Goal: Task Accomplishment & Management: Use online tool/utility

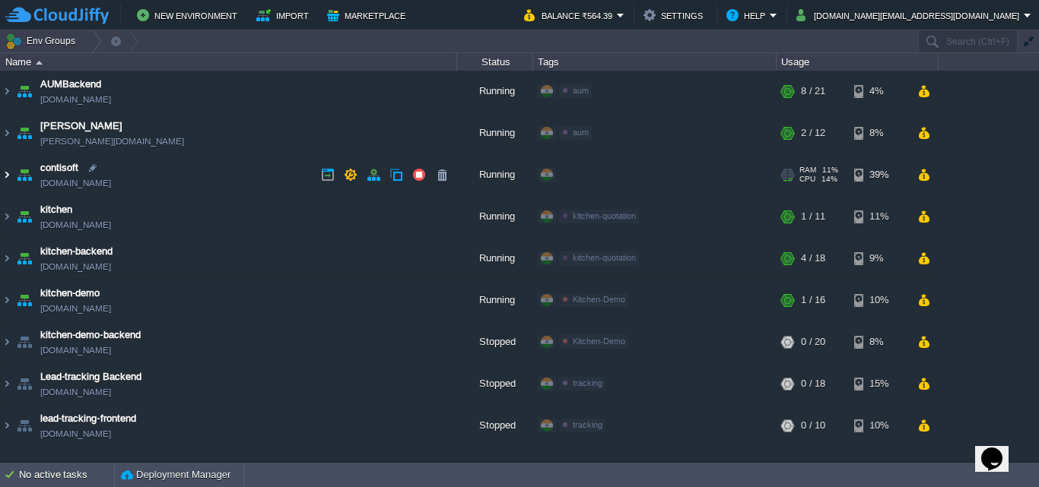
click at [8, 173] on img at bounding box center [7, 174] width 12 height 41
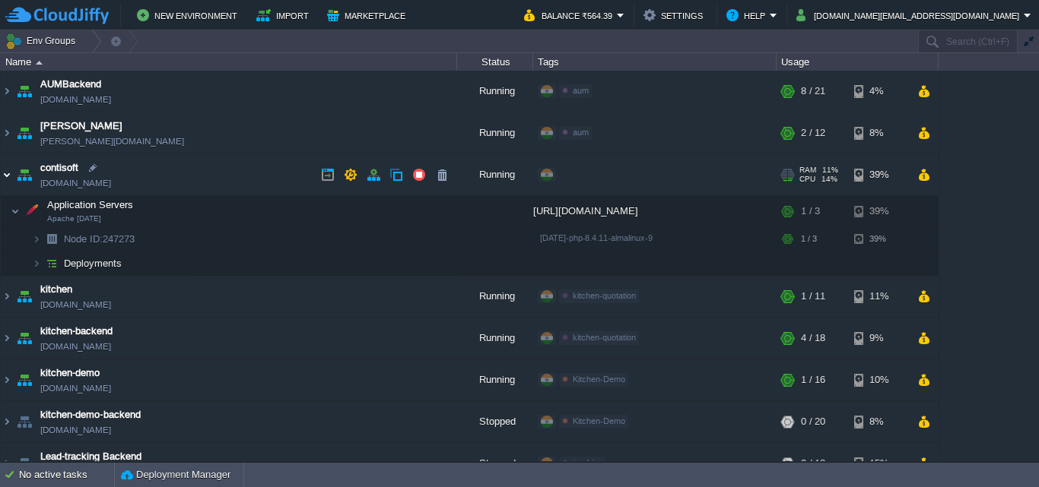
click at [5, 168] on img at bounding box center [7, 174] width 12 height 41
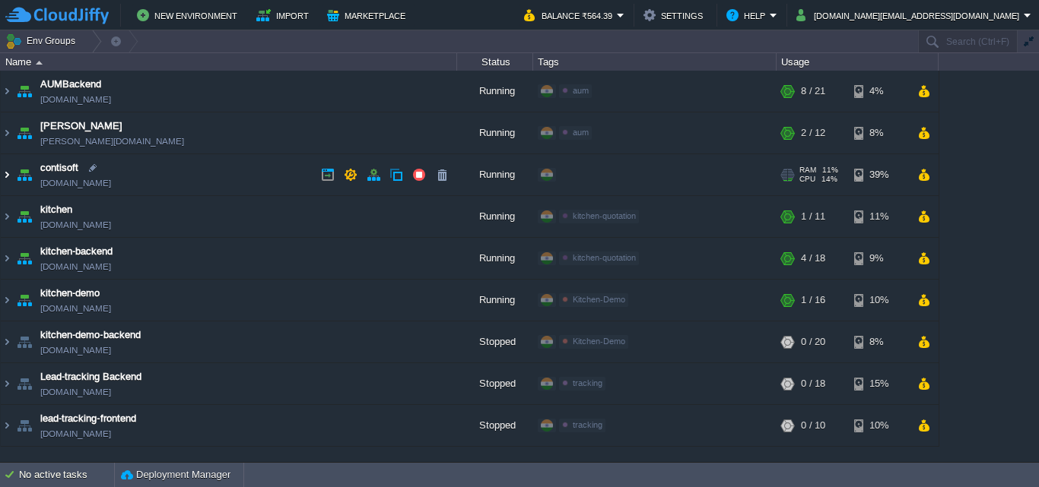
click at [9, 170] on img at bounding box center [7, 174] width 12 height 41
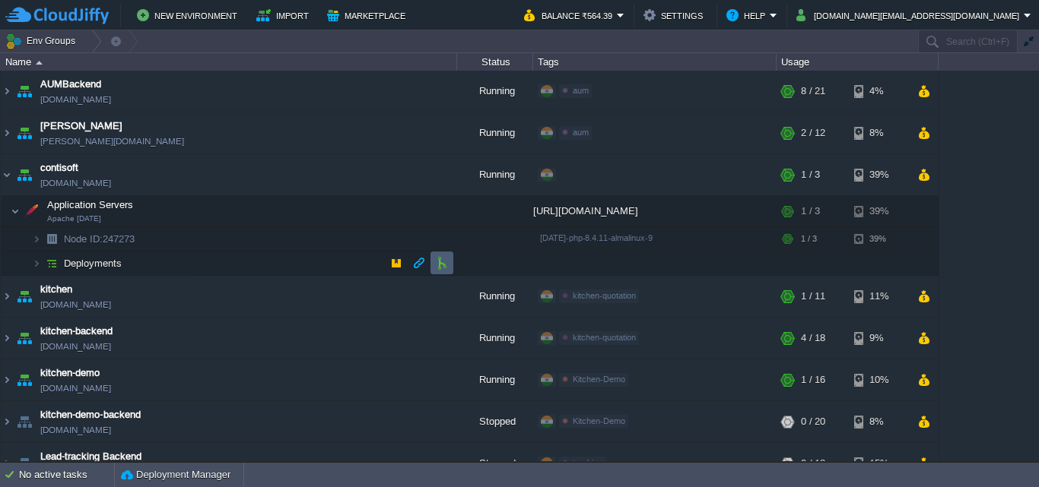
click at [436, 260] on button "button" at bounding box center [442, 263] width 14 height 14
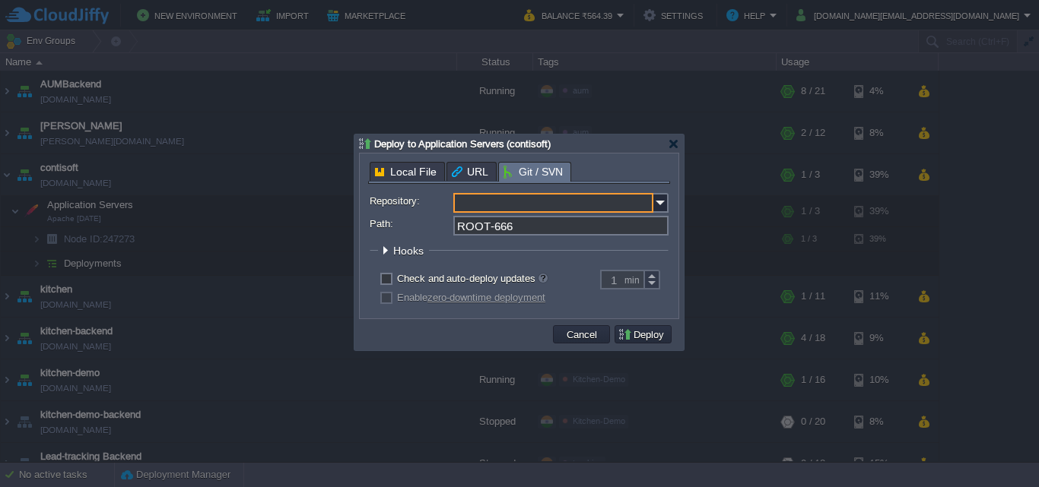
click at [511, 196] on input "Repository:" at bounding box center [553, 203] width 200 height 20
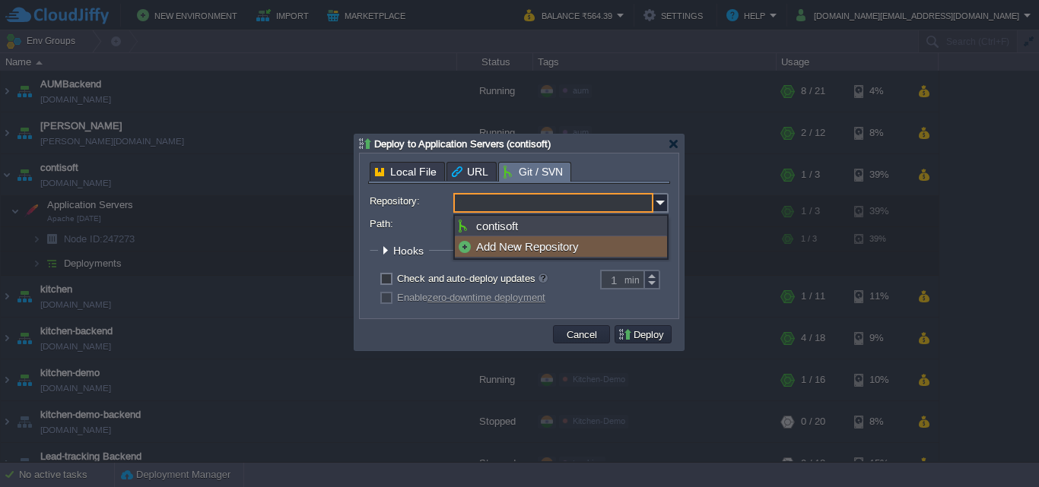
click at [492, 246] on div "Add New Repository" at bounding box center [561, 246] width 212 height 21
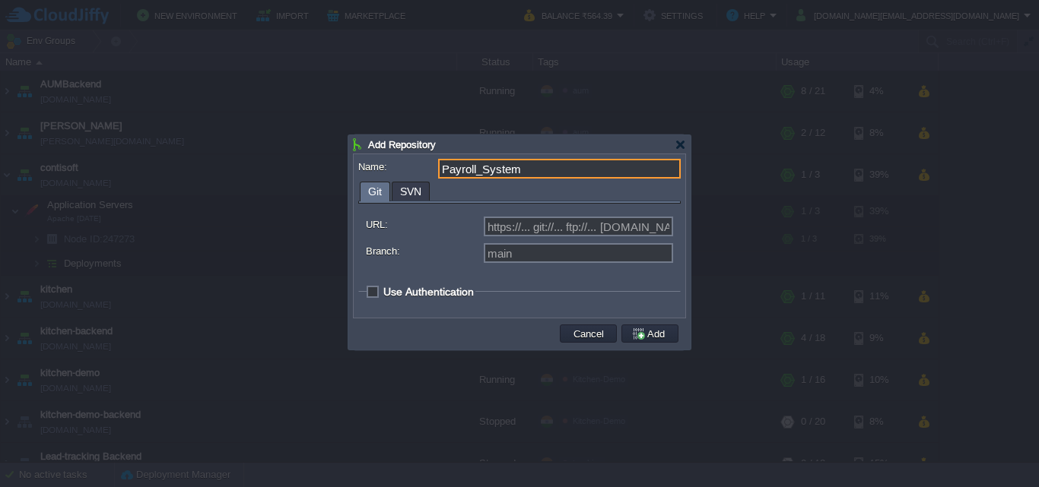
type input "Payroll_System"
type input "Select existing or add a new one"
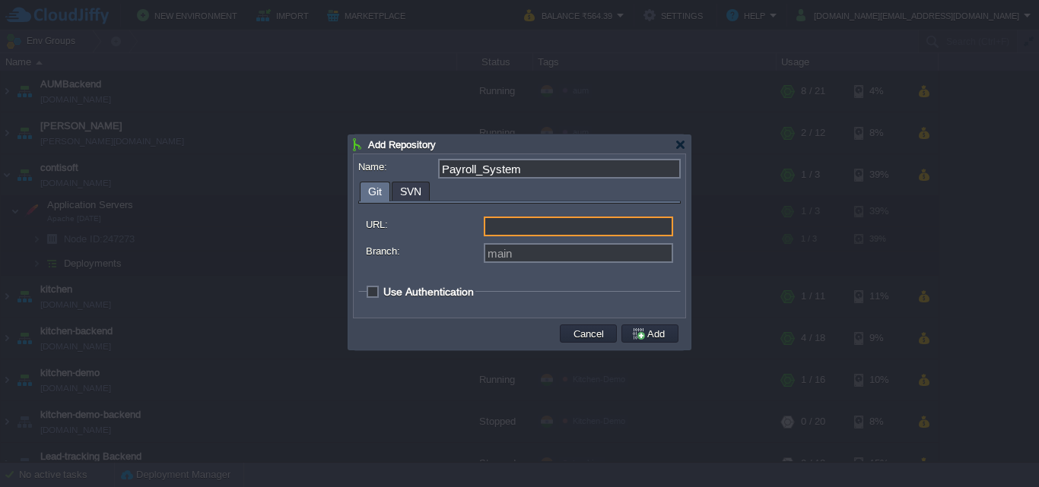
click at [522, 226] on input "URL:" at bounding box center [578, 227] width 189 height 20
type input "https://... git://... ftp://... [DOMAIN_NAME]:repo..."
click at [512, 222] on input "URL:" at bounding box center [578, 227] width 189 height 20
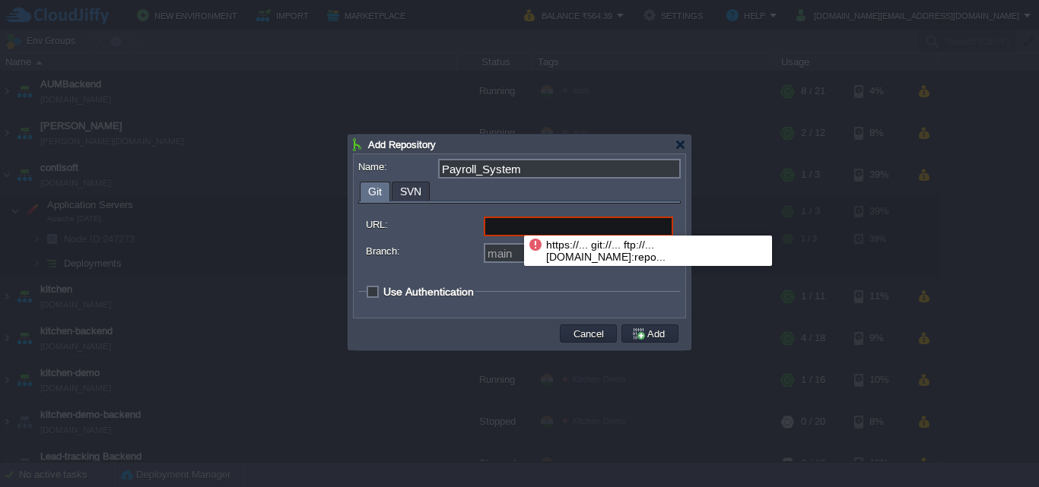
paste input "[URL][DOMAIN_NAME]"
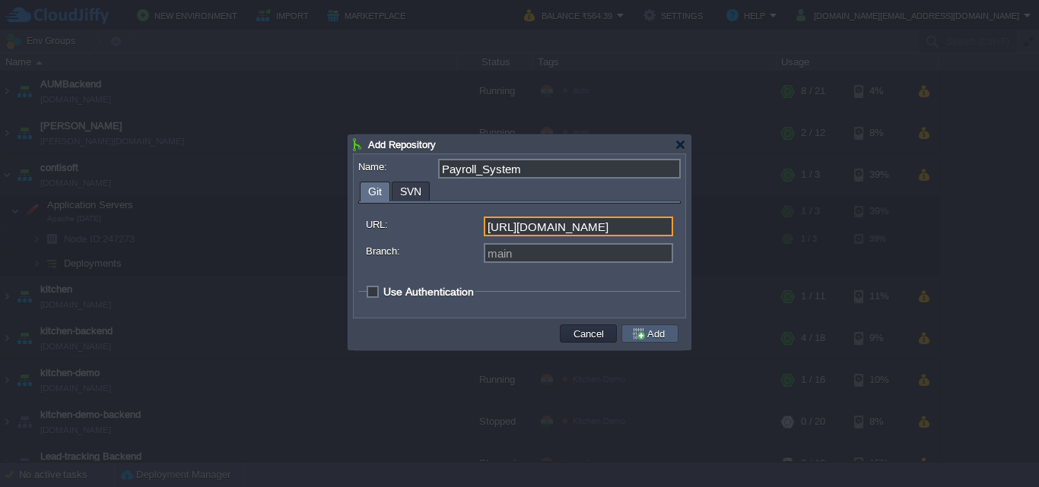
type input "[URL][DOMAIN_NAME]"
click at [651, 333] on button "Add" at bounding box center [650, 334] width 38 height 14
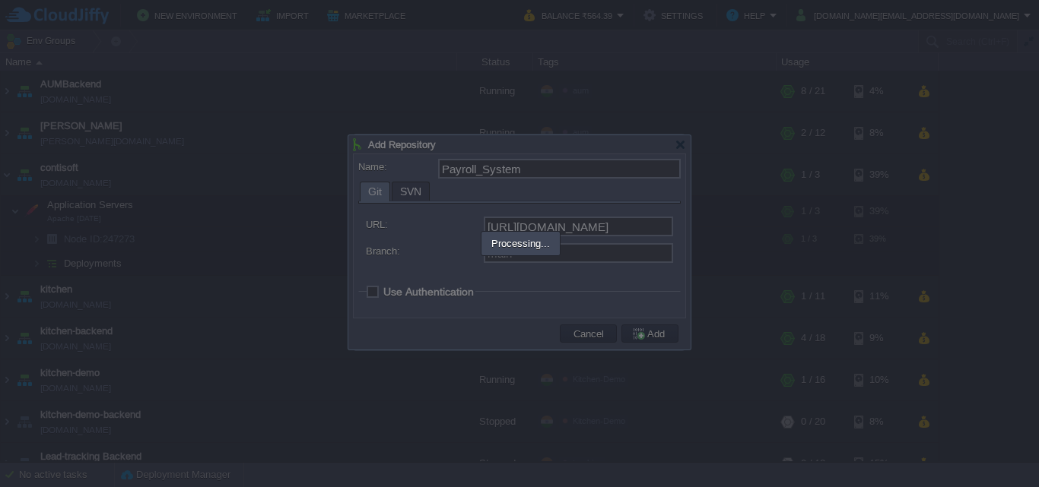
scroll to position [0, 0]
type input "Payroll_System"
type input "main"
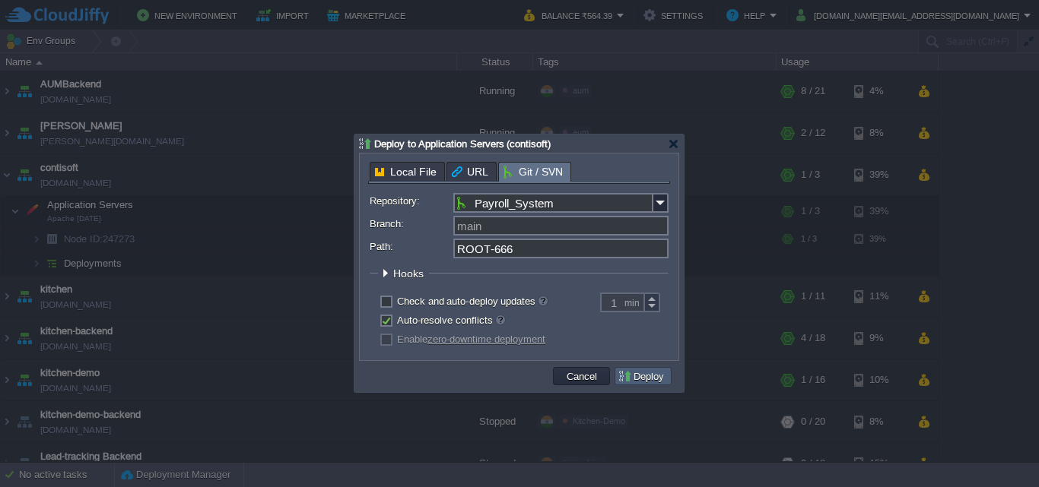
click at [632, 379] on button "Deploy" at bounding box center [642, 377] width 51 height 14
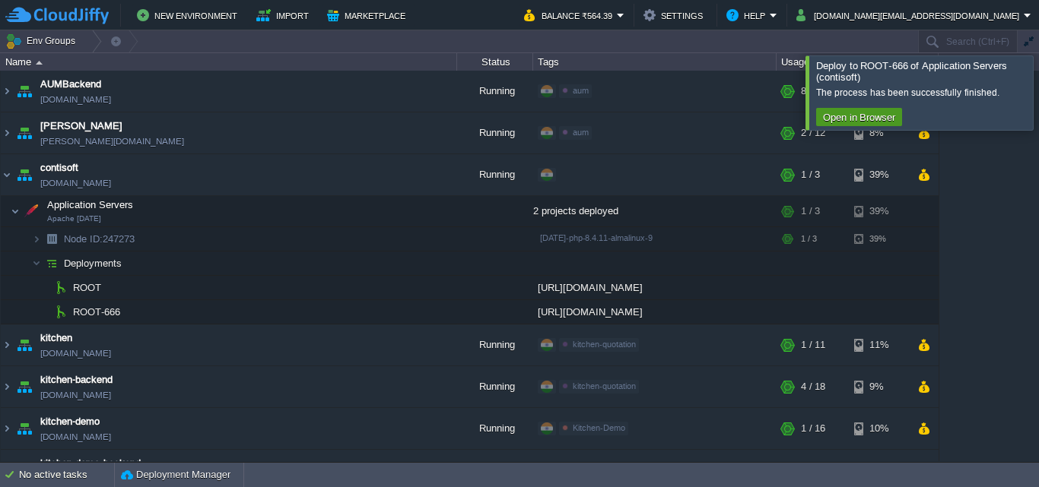
click at [838, 117] on button "Open in Browser" at bounding box center [858, 117] width 81 height 14
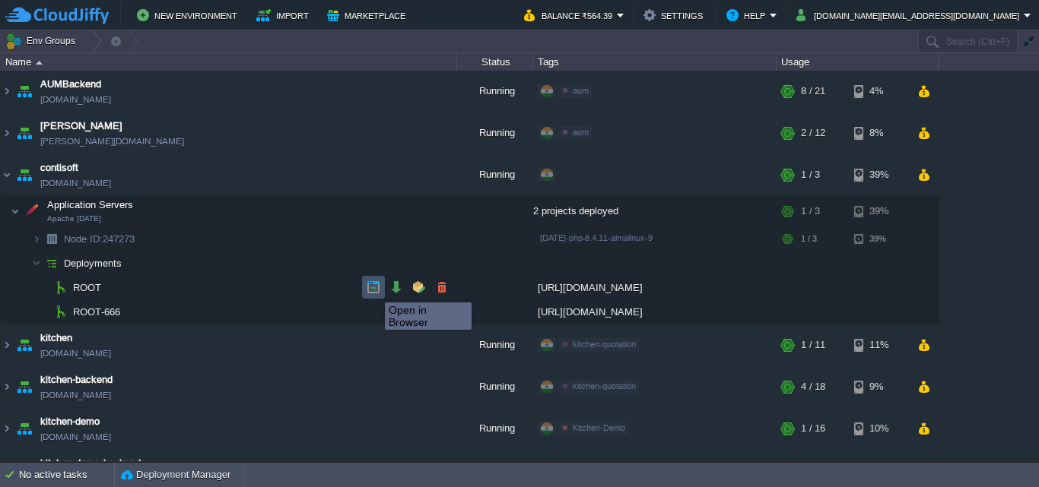
click at [373, 289] on button "button" at bounding box center [373, 288] width 14 height 14
click at [443, 290] on button "button" at bounding box center [442, 288] width 14 height 14
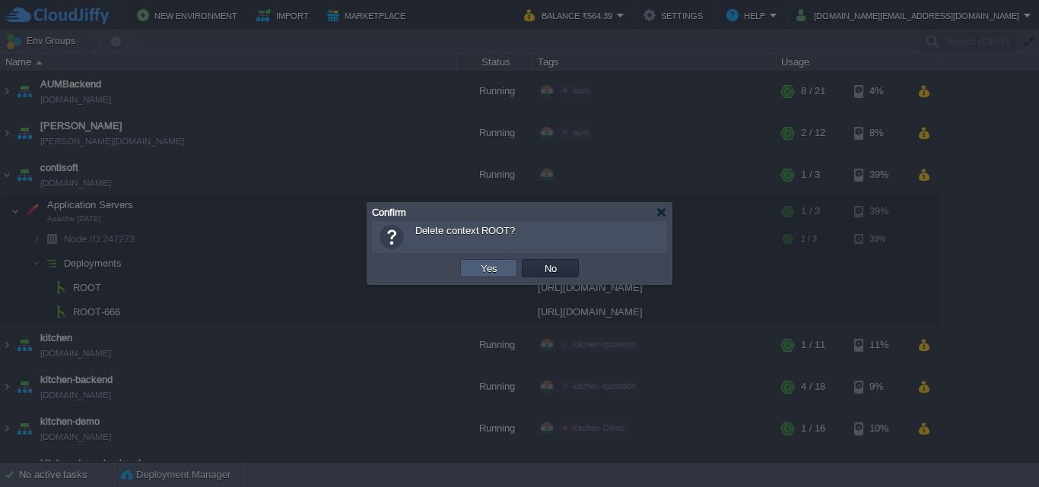
click at [476, 268] on button "Yes" at bounding box center [489, 269] width 26 height 14
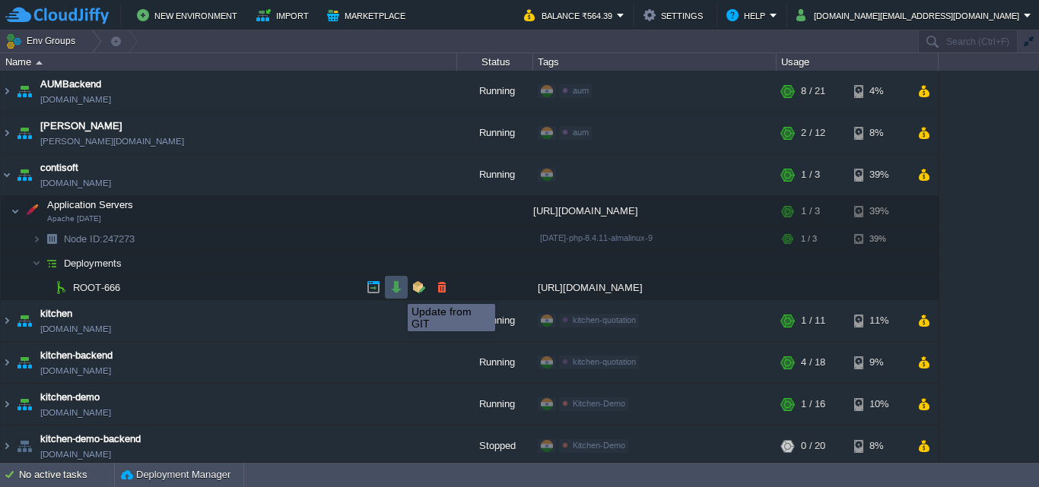
click at [396, 290] on button "button" at bounding box center [396, 288] width 14 height 14
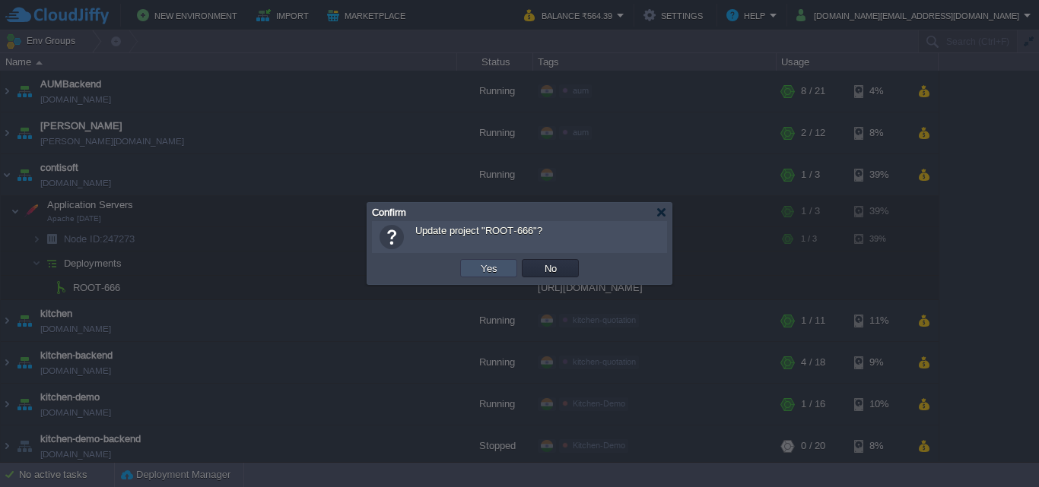
click at [491, 271] on button "Yes" at bounding box center [489, 269] width 26 height 14
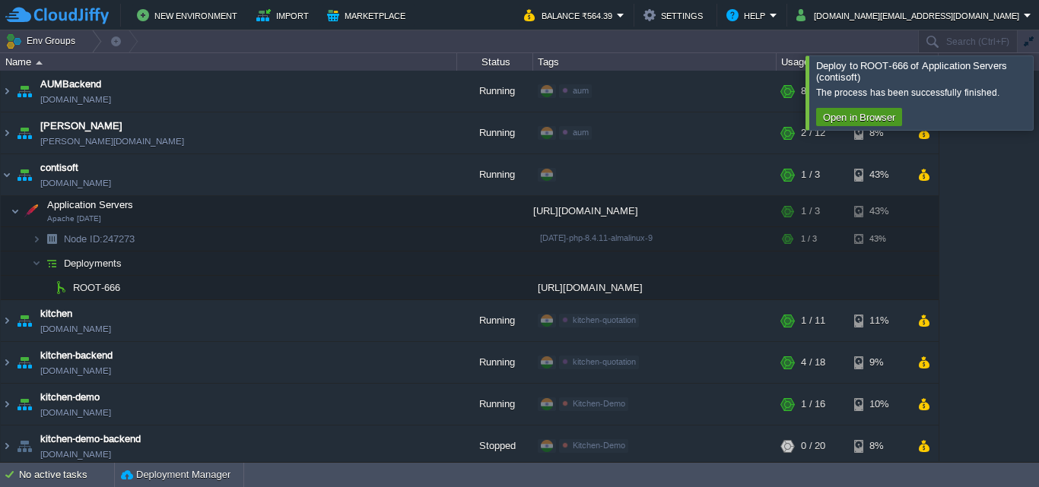
click at [838, 116] on button "Open in Browser" at bounding box center [858, 117] width 81 height 14
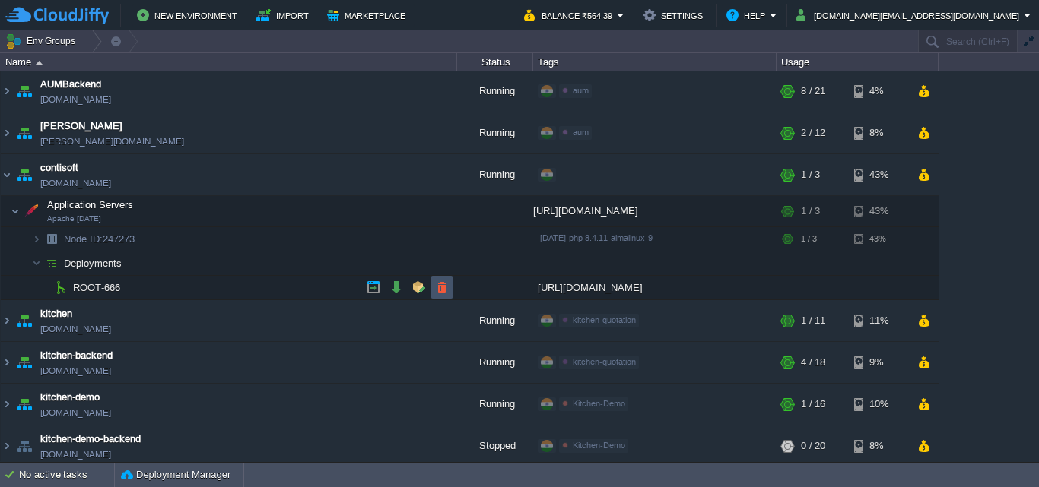
click at [439, 291] on button "button" at bounding box center [442, 288] width 14 height 14
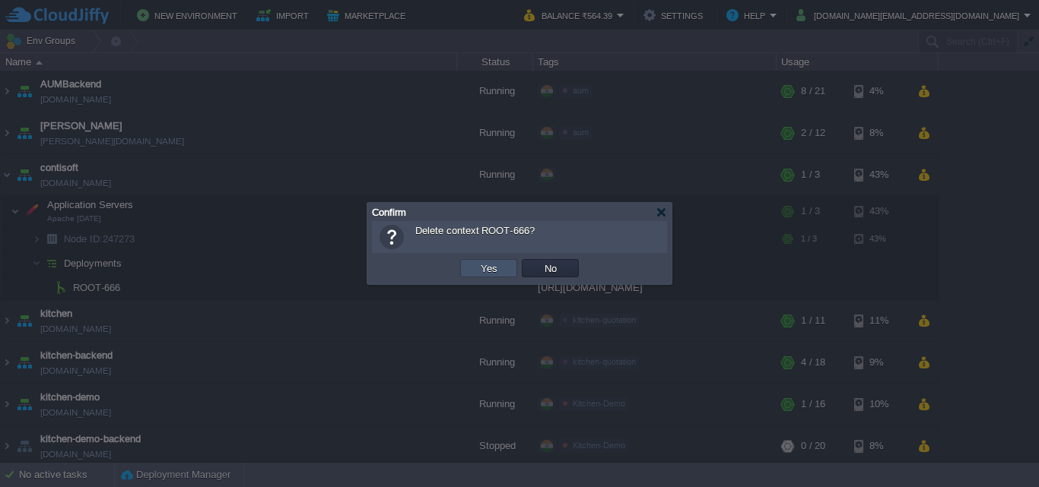
click at [493, 265] on button "Yes" at bounding box center [489, 269] width 26 height 14
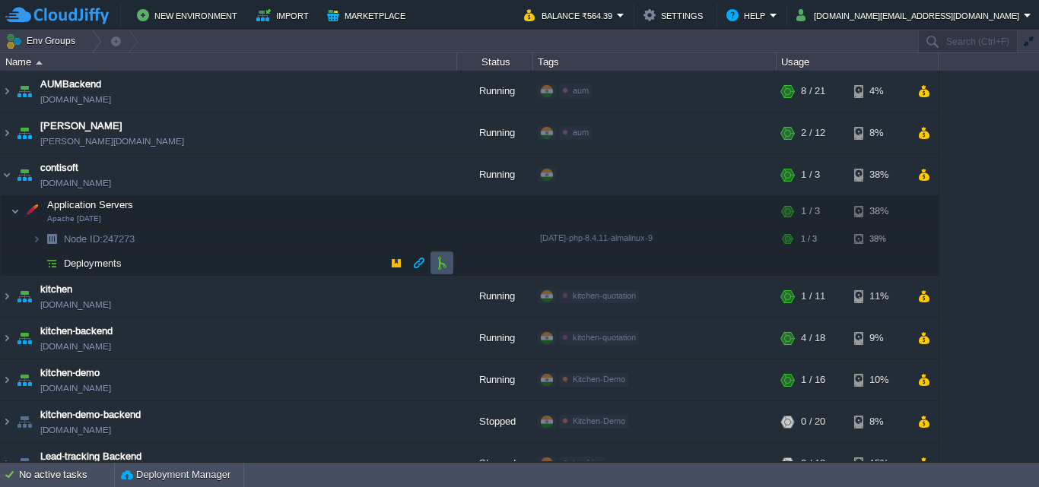
click at [444, 264] on button "button" at bounding box center [442, 263] width 14 height 14
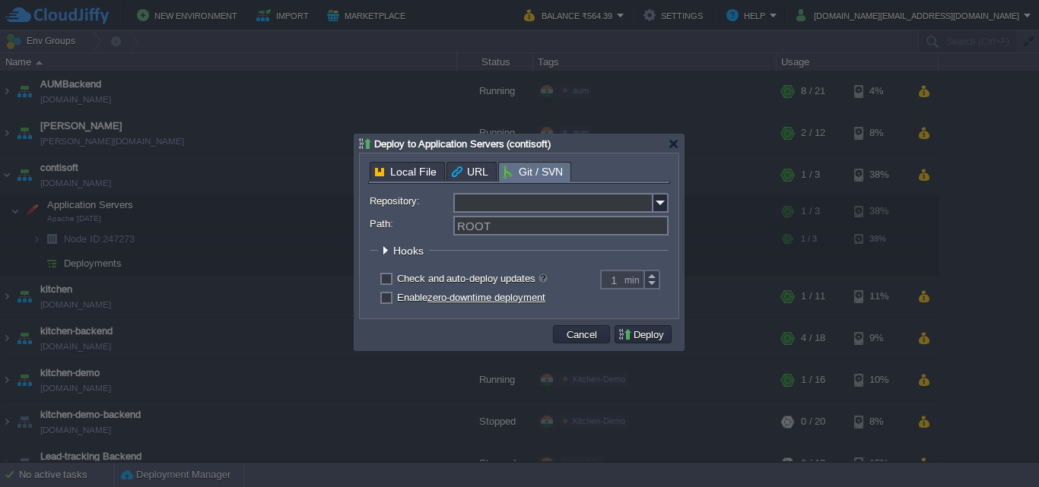
click at [509, 201] on input "Repository:" at bounding box center [553, 203] width 200 height 20
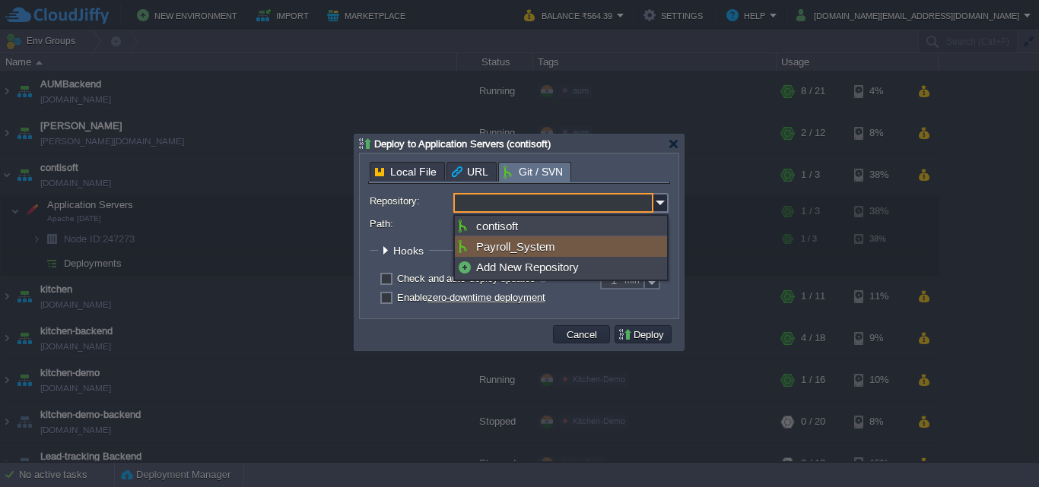
click at [512, 248] on div "Payroll_System" at bounding box center [561, 246] width 212 height 21
type input "Payroll_System"
type input "main"
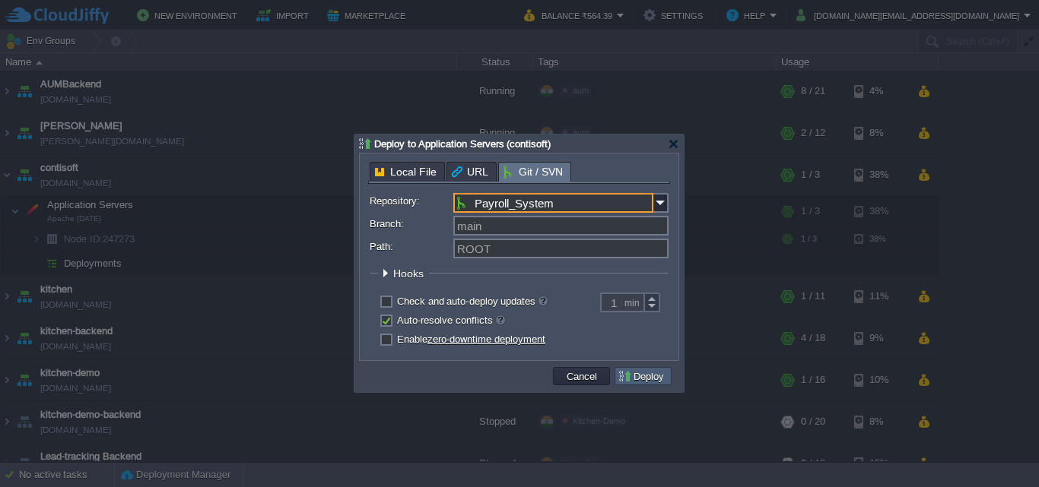
click at [635, 373] on button "Deploy" at bounding box center [642, 377] width 51 height 14
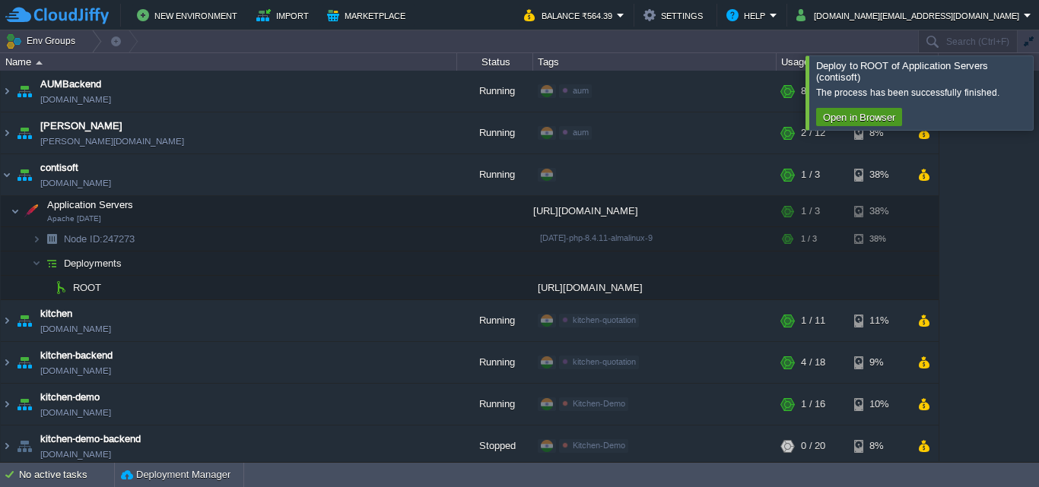
click at [833, 119] on button "Open in Browser" at bounding box center [858, 117] width 81 height 14
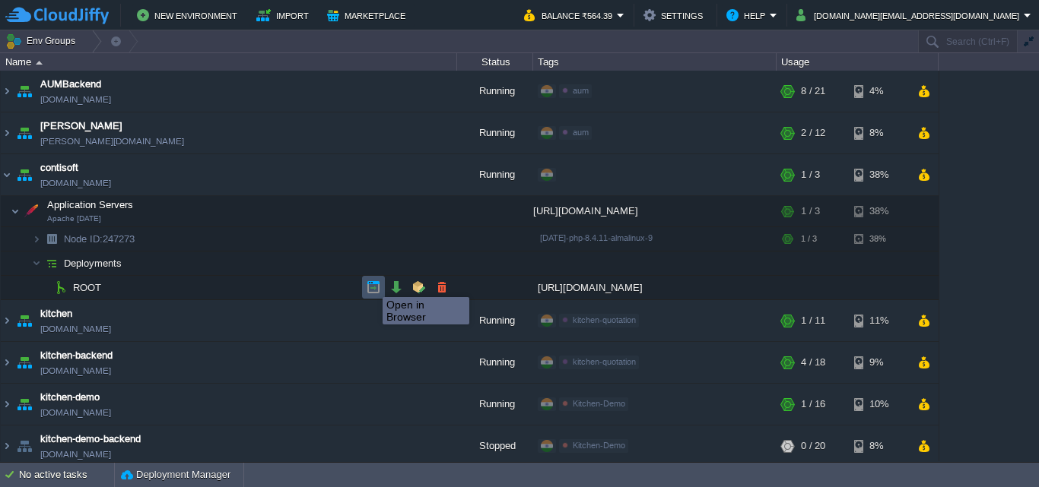
click at [371, 284] on button "button" at bounding box center [373, 288] width 14 height 14
click at [93, 285] on span "ROOT" at bounding box center [87, 287] width 32 height 13
click at [440, 290] on button "button" at bounding box center [442, 288] width 14 height 14
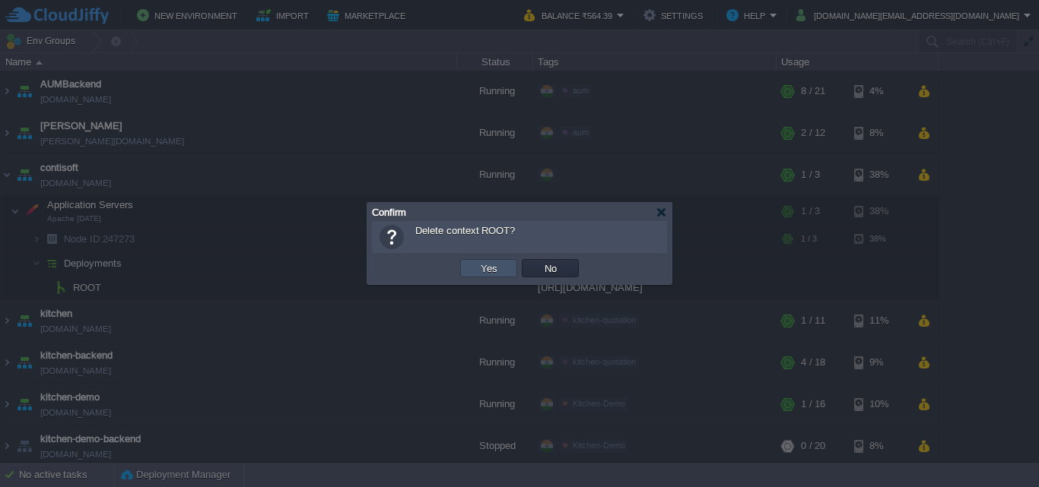
click at [485, 268] on button "Yes" at bounding box center [489, 269] width 26 height 14
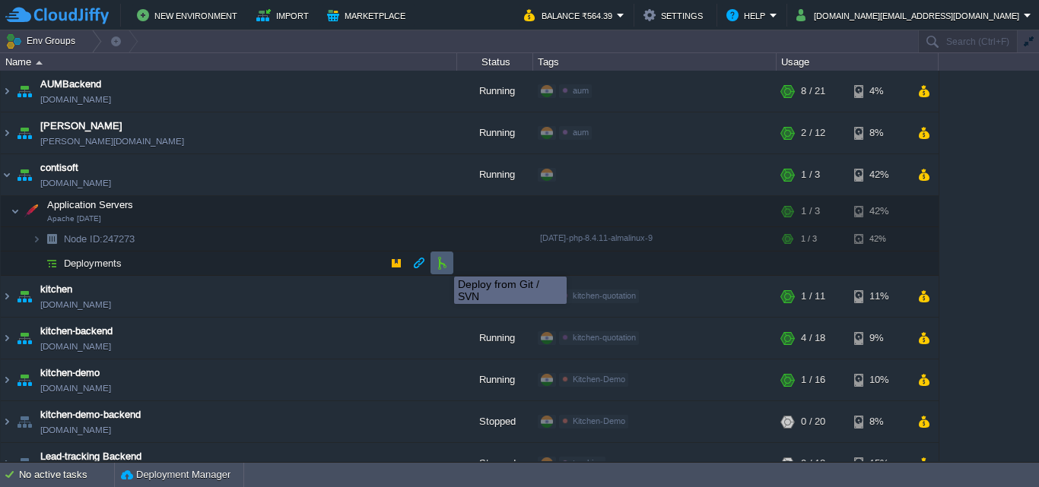
click at [443, 263] on button "button" at bounding box center [442, 263] width 14 height 14
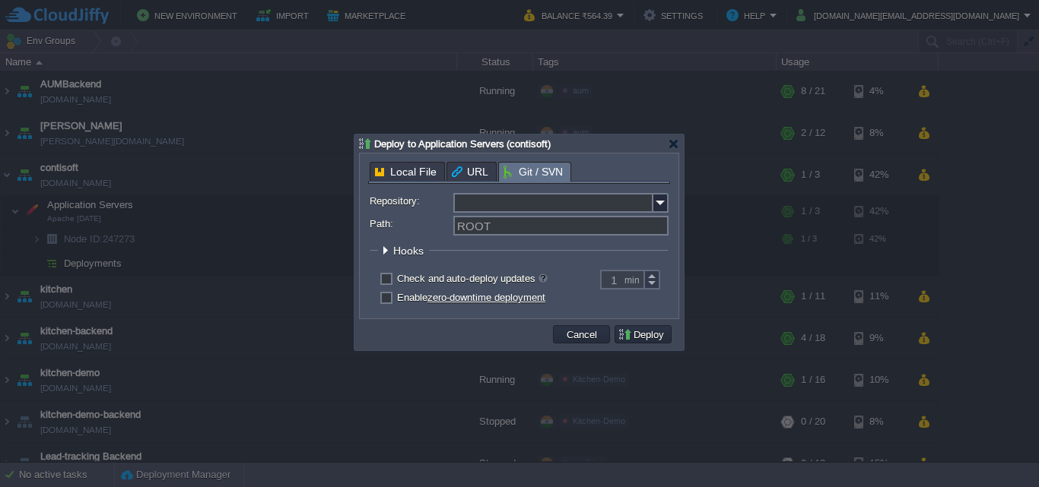
click at [522, 198] on input "Repository:" at bounding box center [553, 203] width 200 height 20
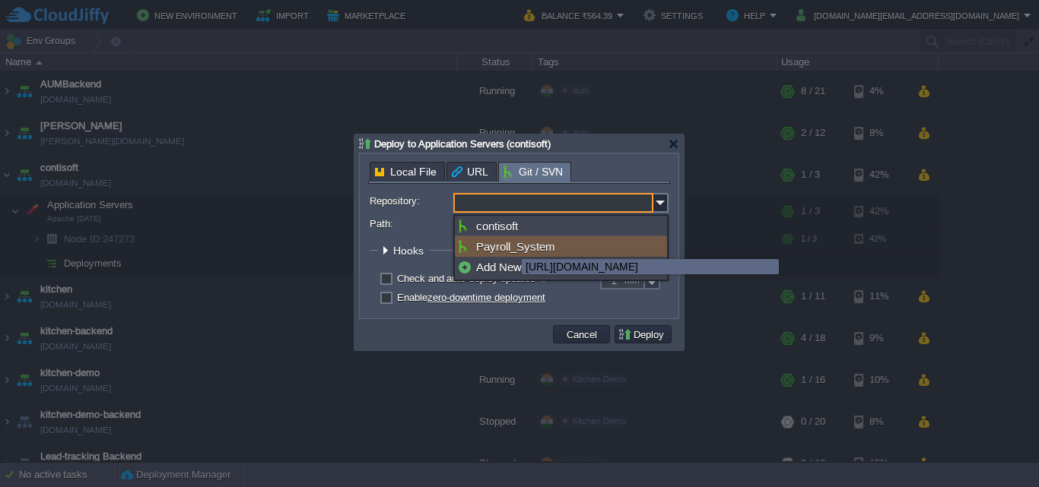
click at [510, 246] on div "Payroll_System" at bounding box center [561, 246] width 212 height 21
type input "Payroll_System"
type input "main"
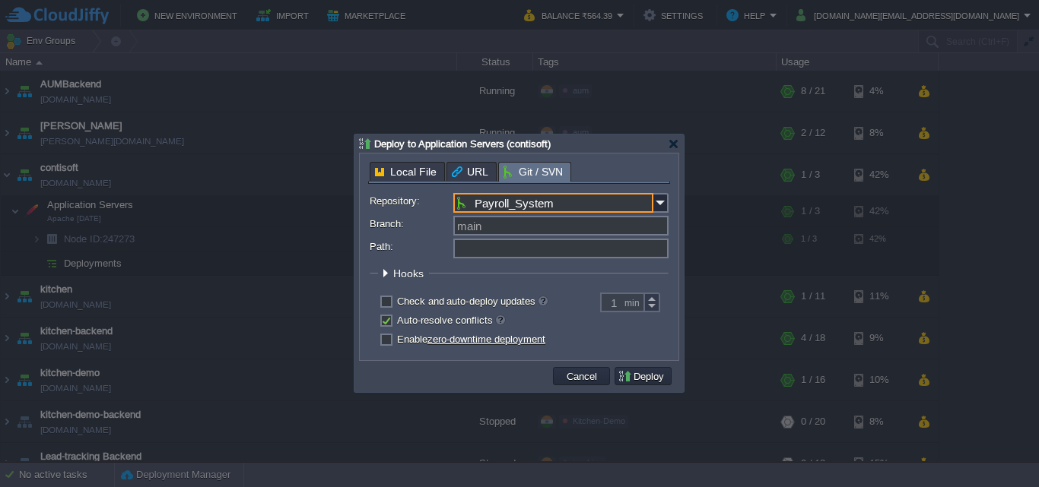
click at [476, 251] on input "Path:" at bounding box center [560, 249] width 215 height 20
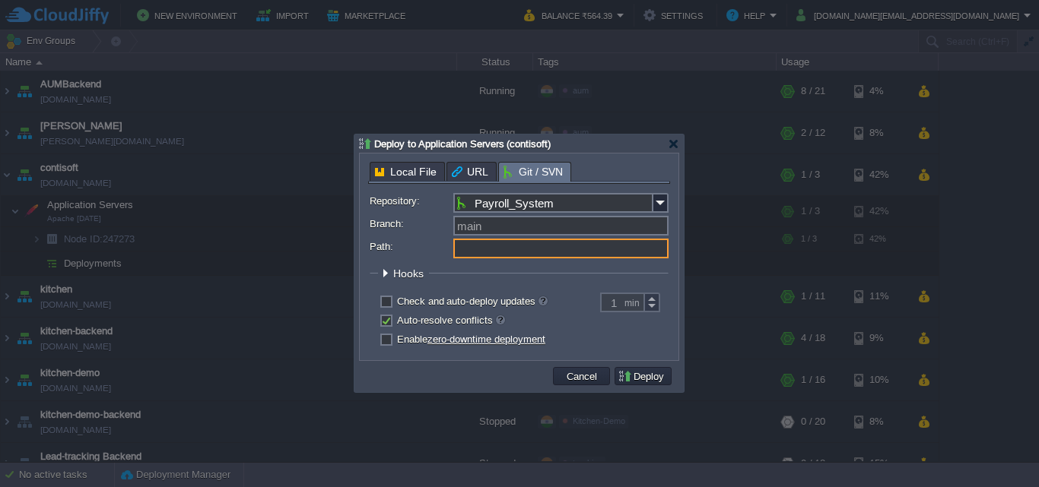
click at [477, 249] on input "Path:" at bounding box center [560, 249] width 215 height 20
click at [493, 255] on input "Path:" at bounding box center [560, 249] width 215 height 20
type input "ROOT-666"
click at [646, 373] on button "Deploy" at bounding box center [642, 377] width 51 height 14
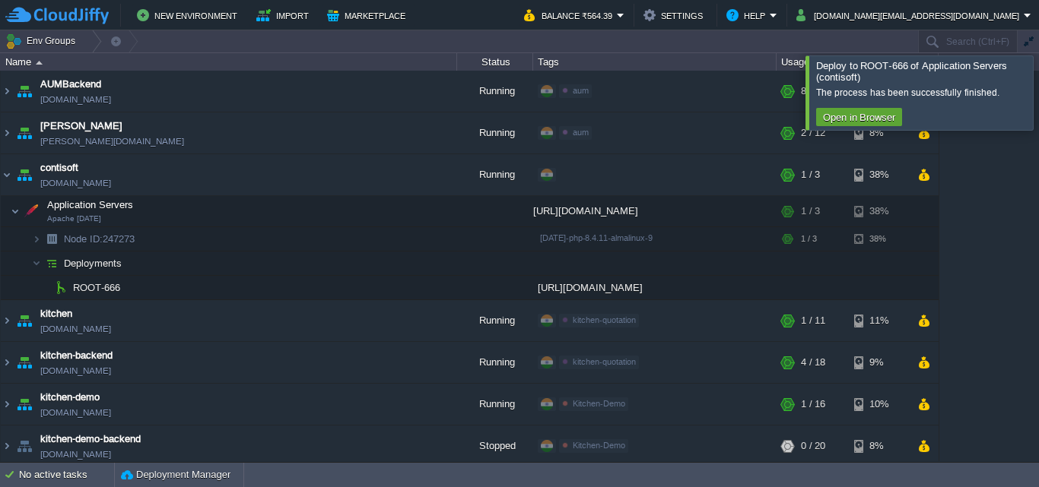
click at [1038, 83] on div at bounding box center [1057, 93] width 0 height 74
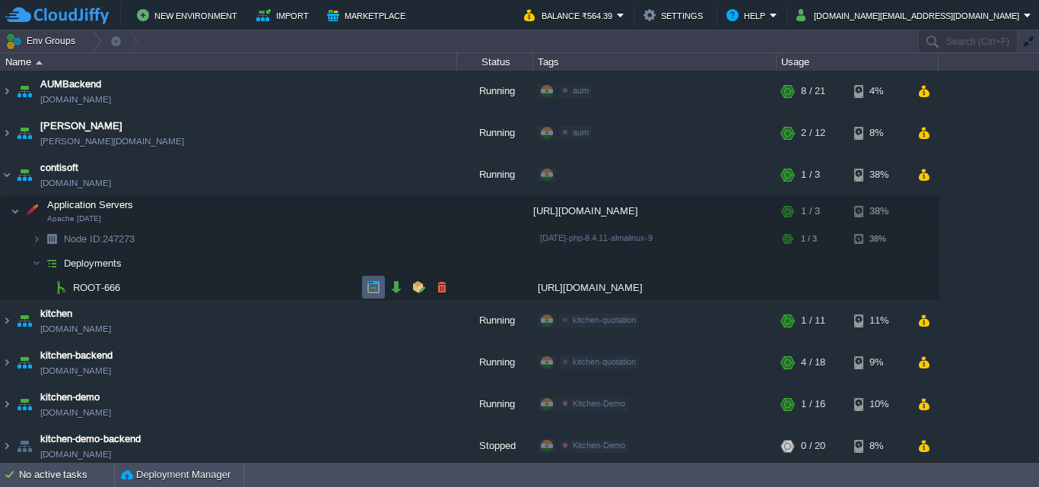
click at [379, 290] on button "button" at bounding box center [373, 288] width 14 height 14
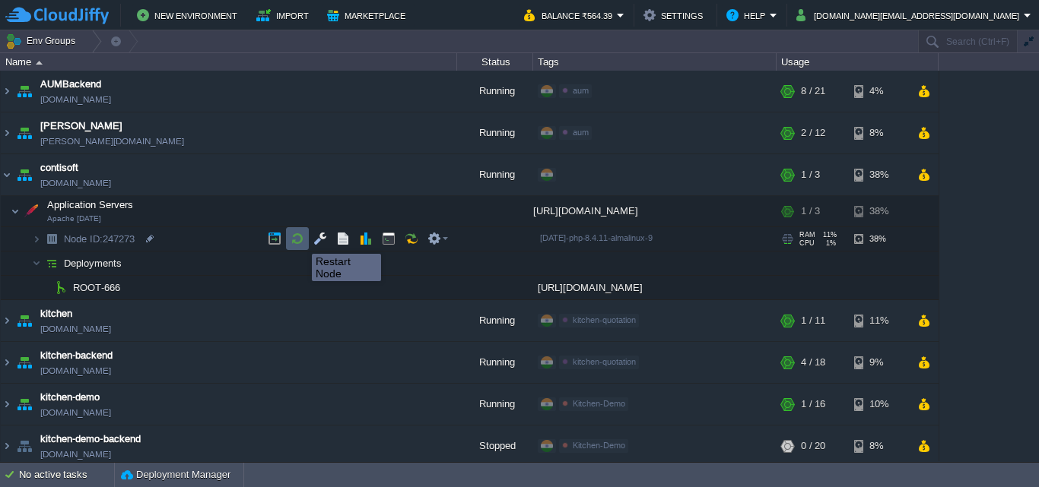
click at [300, 240] on button "button" at bounding box center [297, 239] width 14 height 14
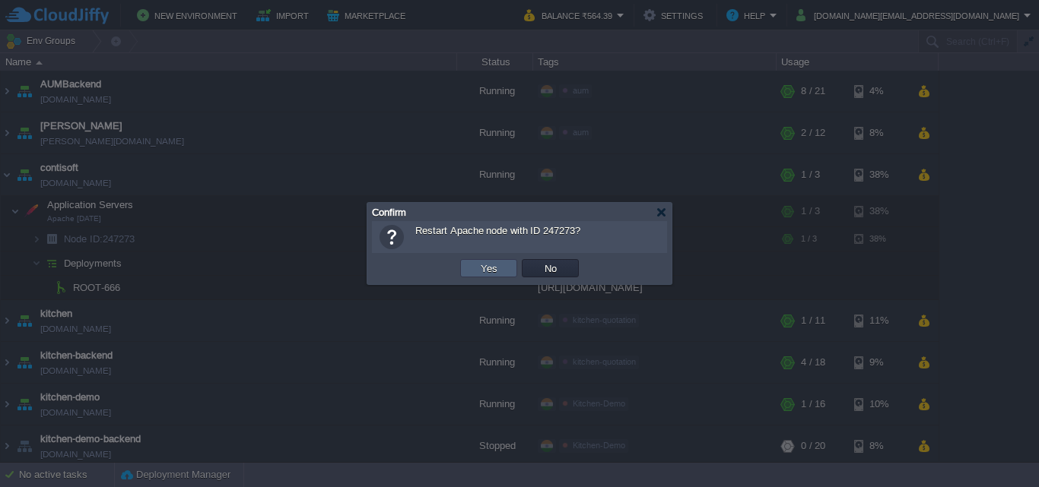
click at [477, 265] on button "Yes" at bounding box center [489, 269] width 26 height 14
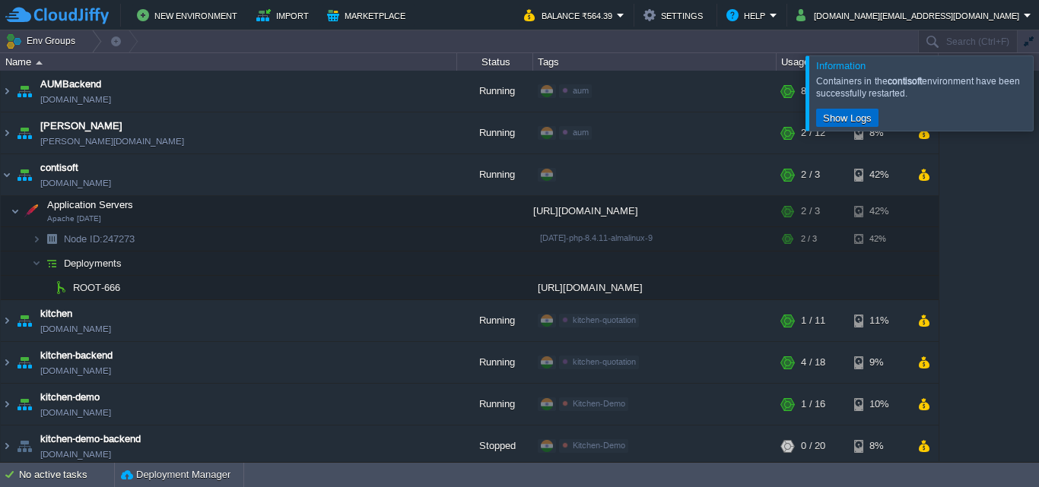
click at [848, 118] on button "Show Logs" at bounding box center [847, 118] width 58 height 14
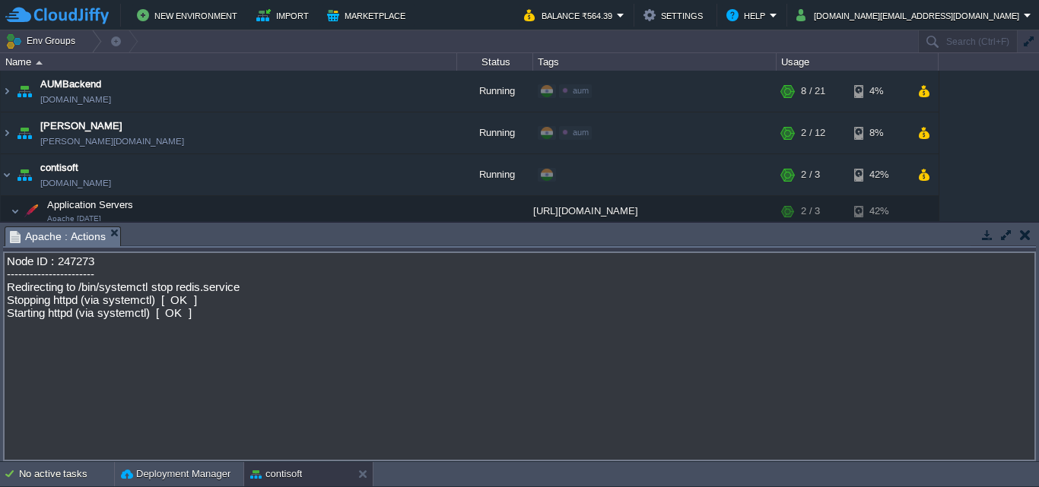
click at [1027, 233] on button "button" at bounding box center [1025, 235] width 11 height 14
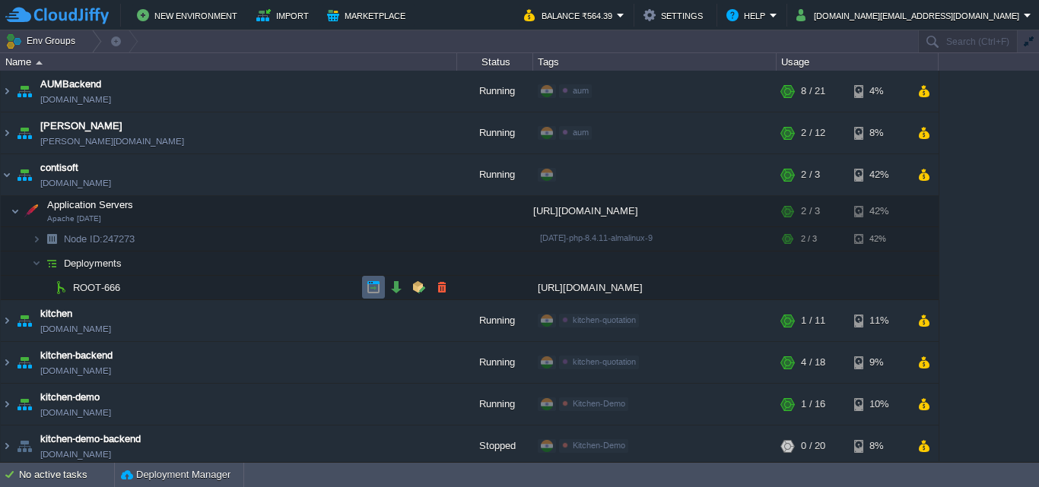
click at [376, 290] on button "button" at bounding box center [373, 288] width 14 height 14
click at [389, 206] on button "button" at bounding box center [389, 212] width 14 height 14
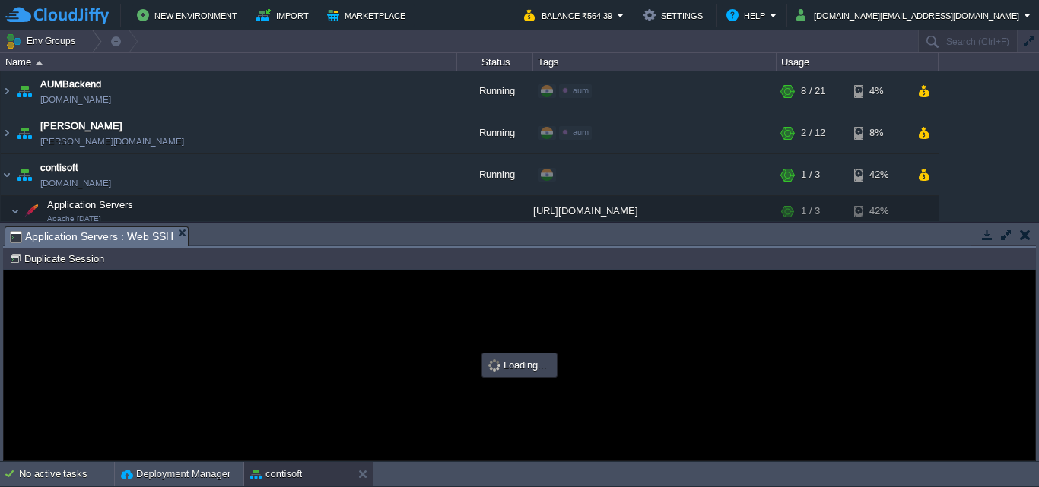
type input "#000000"
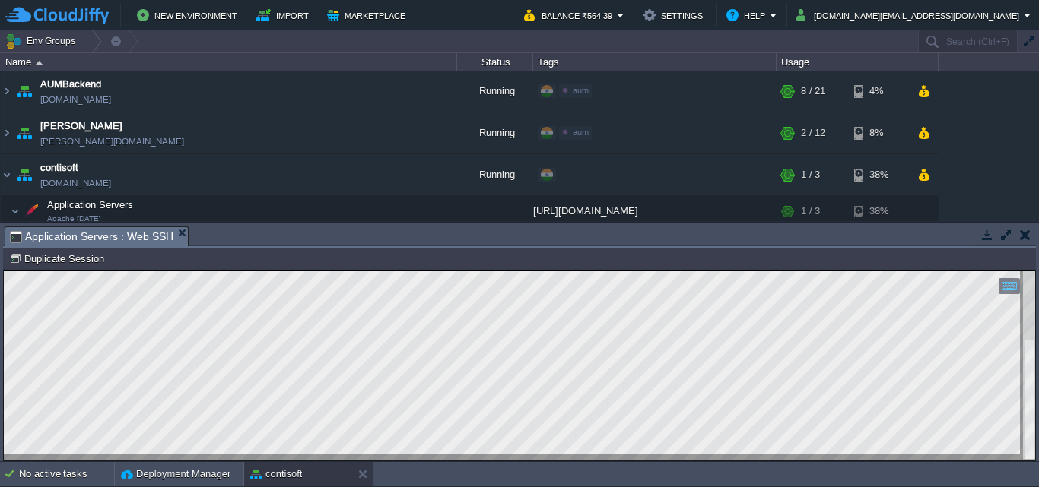
click at [42, 271] on html "Copy: Ctrl + Shift + C Paste: Ctrl + V Settings: Ctrl + Shift + Alt 0" at bounding box center [519, 271] width 1031 height 0
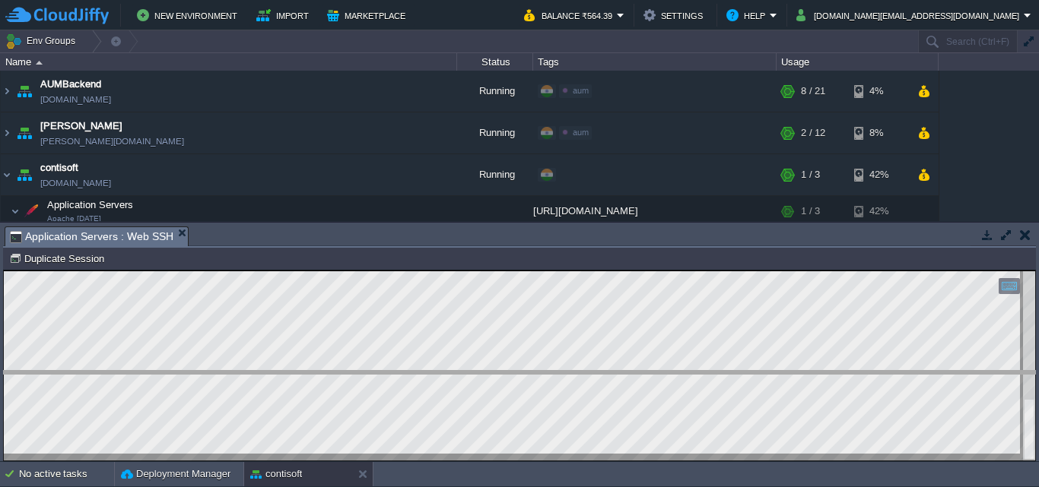
drag, startPoint x: 917, startPoint y: 228, endPoint x: 924, endPoint y: 373, distance: 144.6
click at [924, 373] on body "New Environment Import Marketplace Bonus ₹0.00 Upgrade Account Balance ₹564.39 …" at bounding box center [519, 243] width 1039 height 487
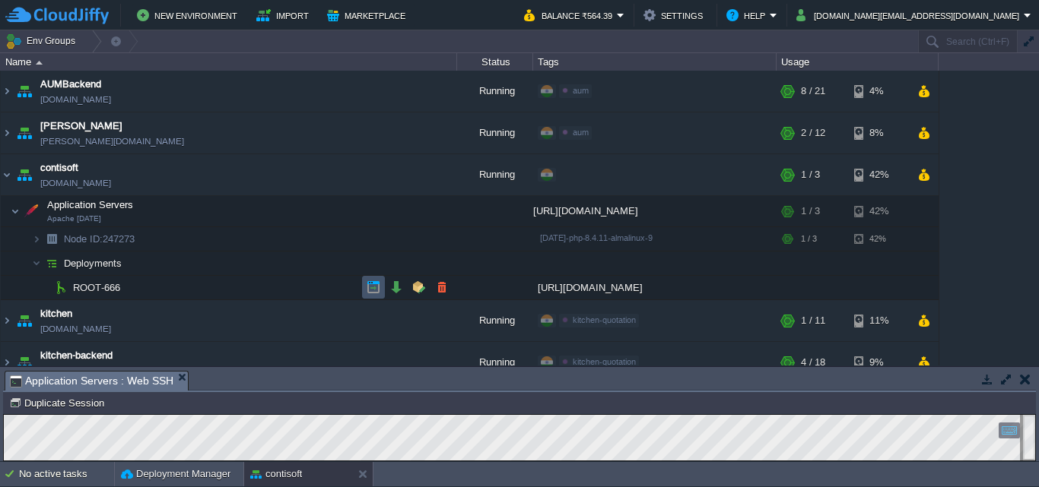
click at [373, 292] on button "button" at bounding box center [373, 288] width 14 height 14
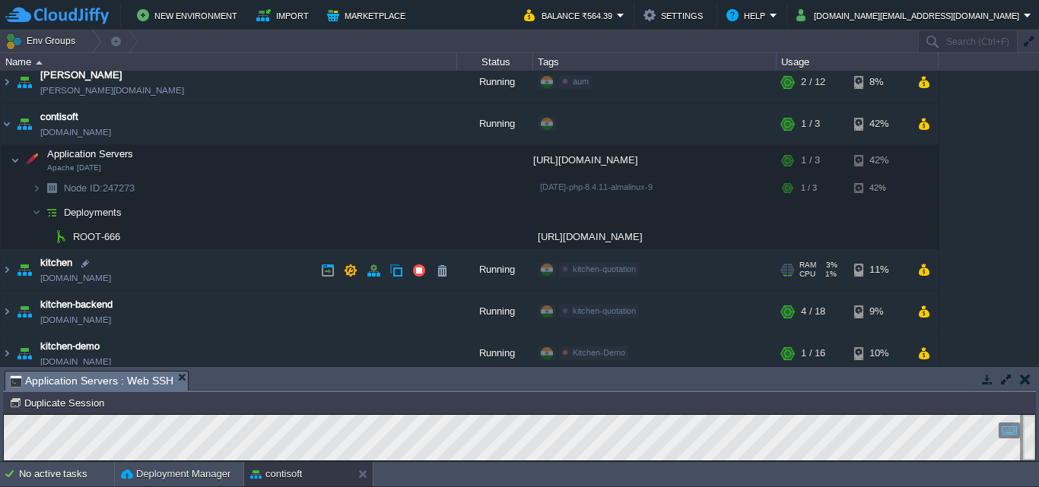
scroll to position [76, 0]
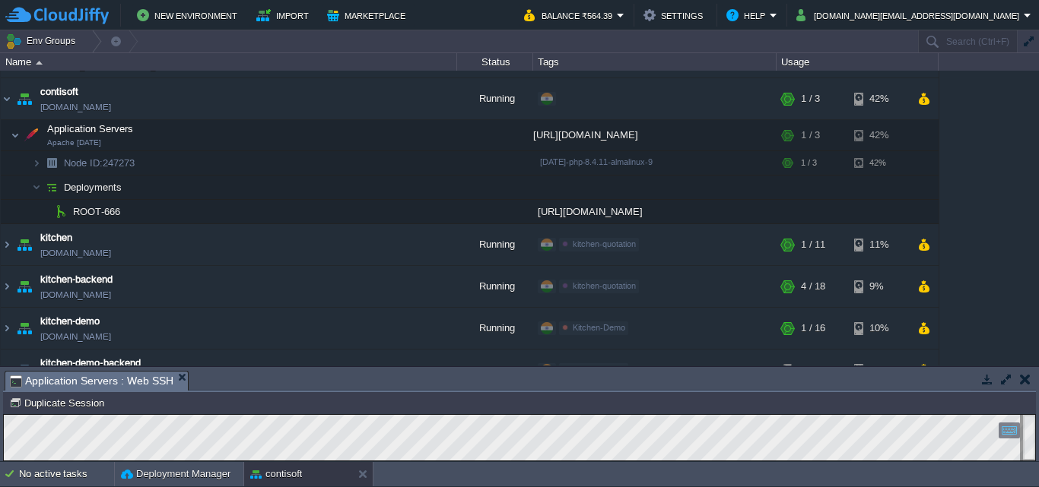
click at [1026, 382] on button "button" at bounding box center [1025, 380] width 11 height 14
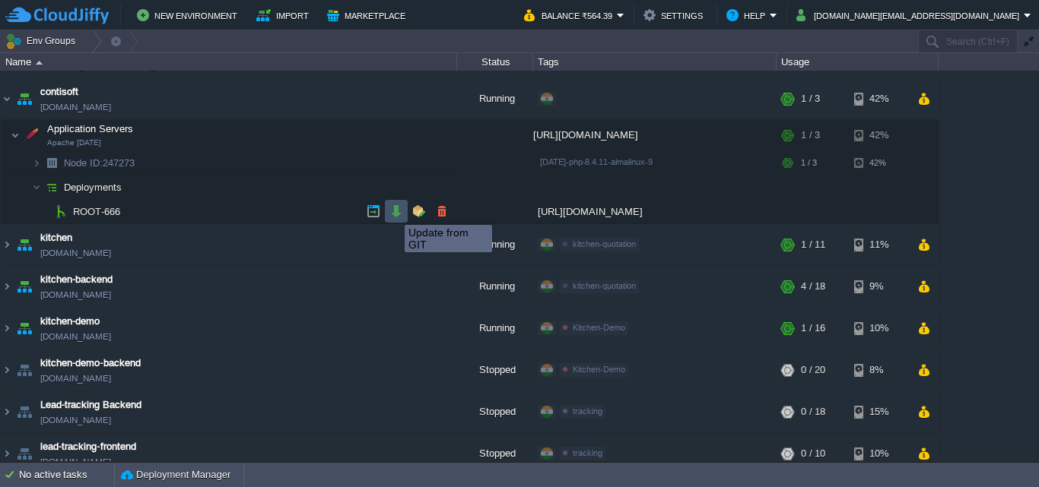
click at [393, 211] on button "button" at bounding box center [396, 212] width 14 height 14
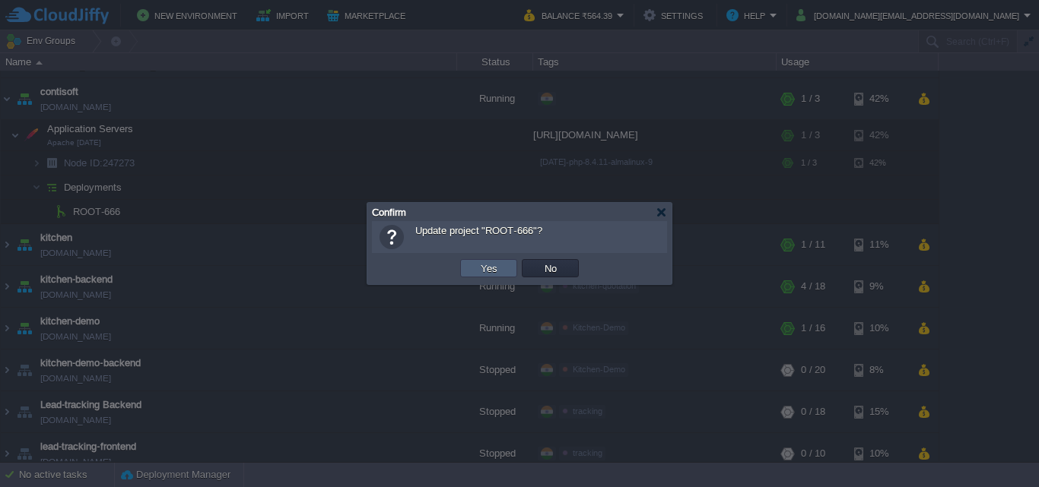
click at [491, 268] on button "Yes" at bounding box center [489, 269] width 26 height 14
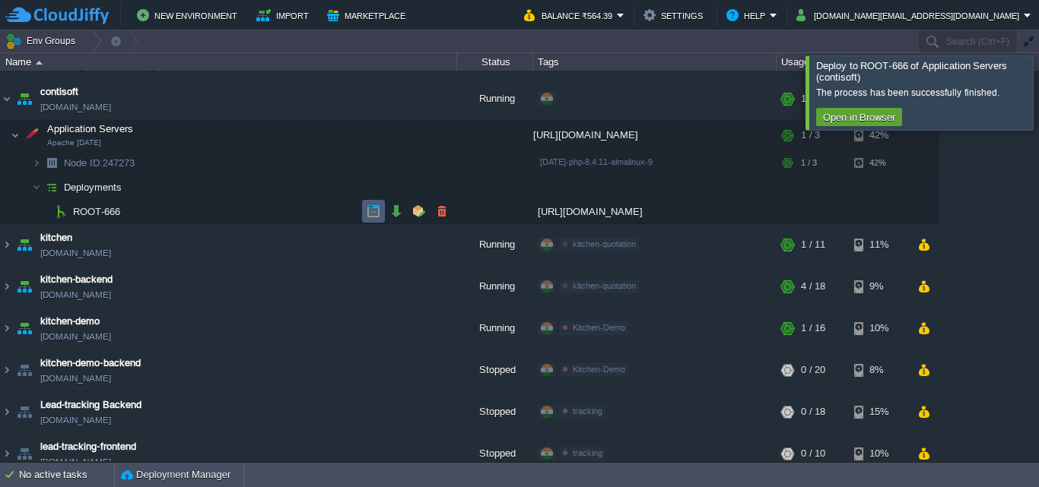
click at [376, 211] on button "button" at bounding box center [373, 212] width 14 height 14
click at [91, 106] on link "[DOMAIN_NAME]" at bounding box center [75, 107] width 71 height 15
click at [93, 107] on link "[DOMAIN_NAME]" at bounding box center [75, 107] width 71 height 15
click at [390, 209] on button "button" at bounding box center [396, 212] width 14 height 14
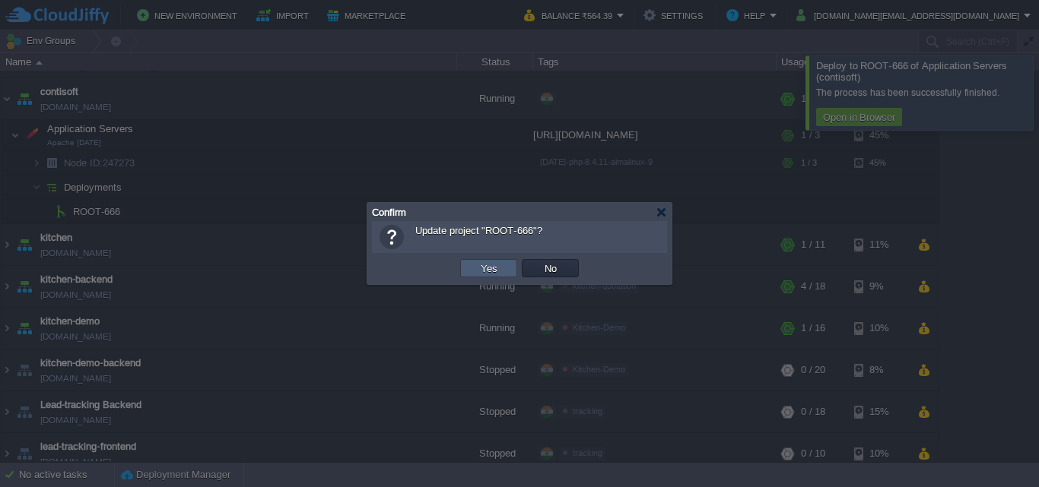
click at [495, 263] on button "Yes" at bounding box center [489, 269] width 26 height 14
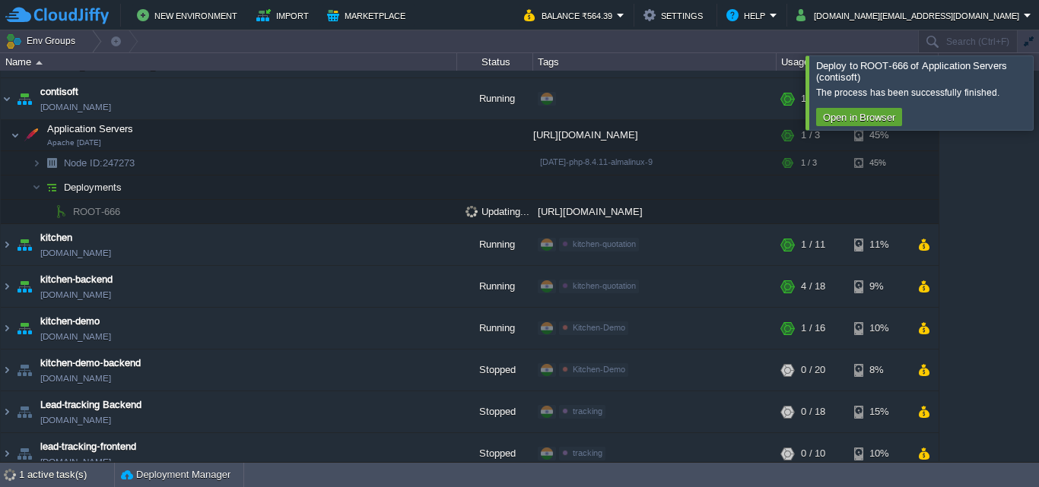
click at [1038, 85] on div at bounding box center [1057, 93] width 0 height 74
click at [1038, 81] on div at bounding box center [1057, 93] width 0 height 74
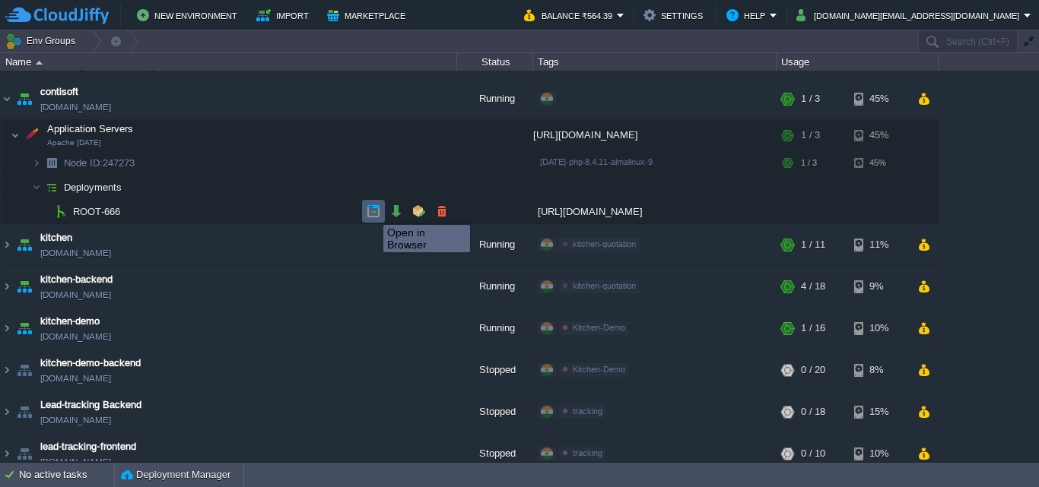
click at [372, 211] on button "button" at bounding box center [373, 212] width 14 height 14
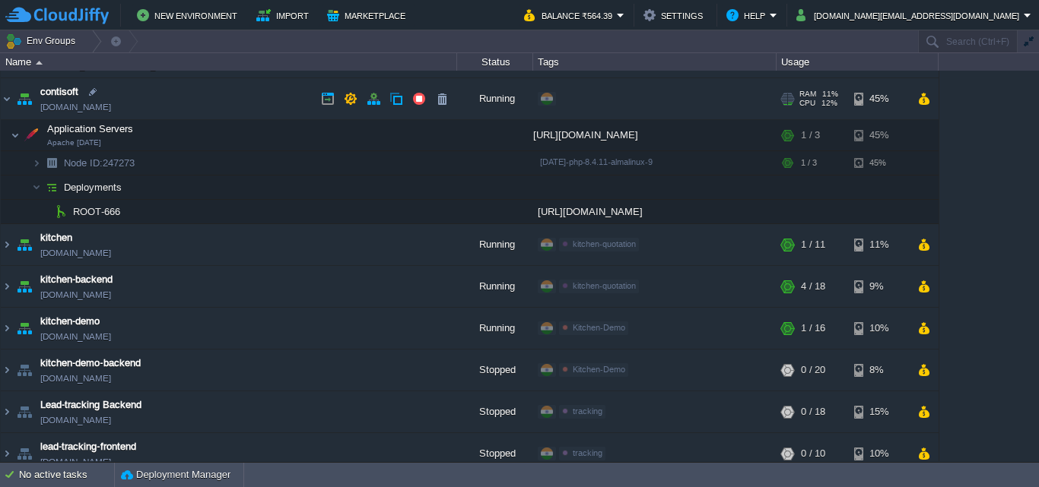
click at [65, 107] on link "[DOMAIN_NAME]" at bounding box center [75, 107] width 71 height 15
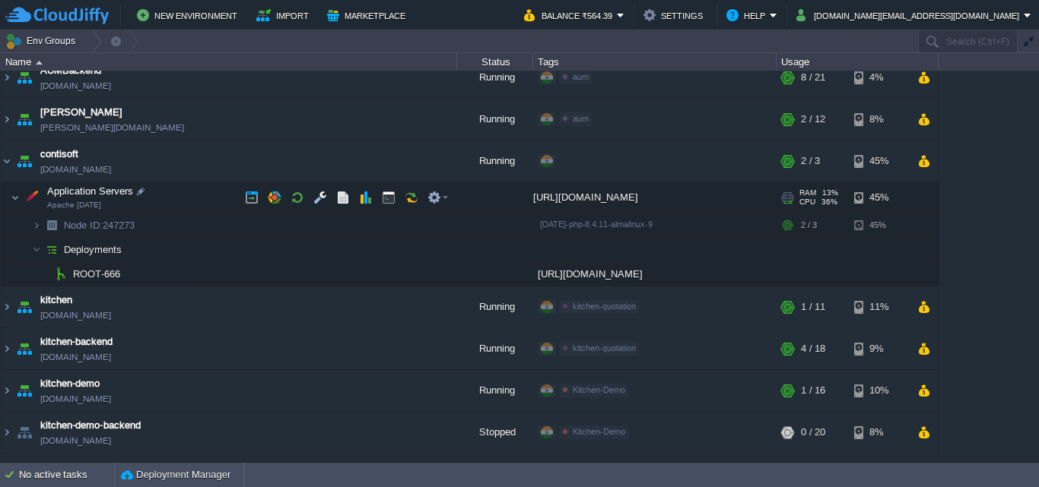
scroll to position [0, 0]
